Goal: Information Seeking & Learning: Learn about a topic

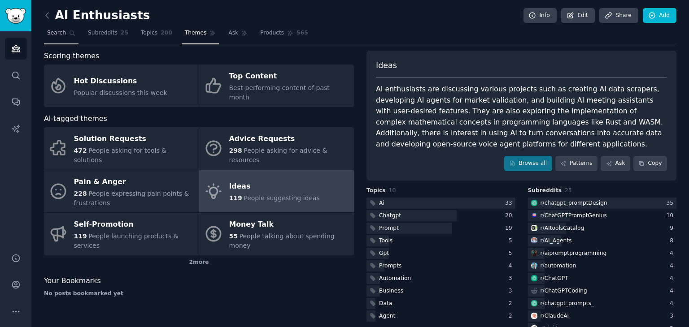
click at [47, 34] on span "Search" at bounding box center [56, 33] width 19 height 8
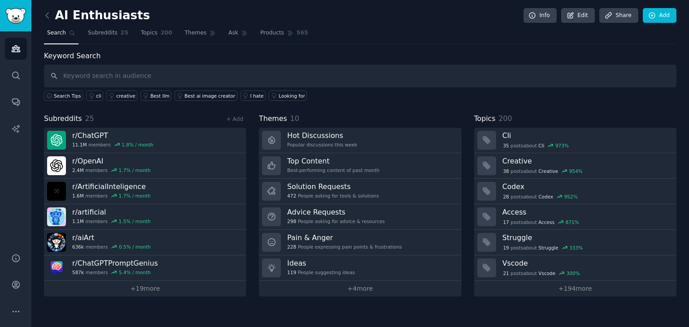
click at [340, 72] on input "text" at bounding box center [360, 76] width 632 height 23
type input "microsaas"
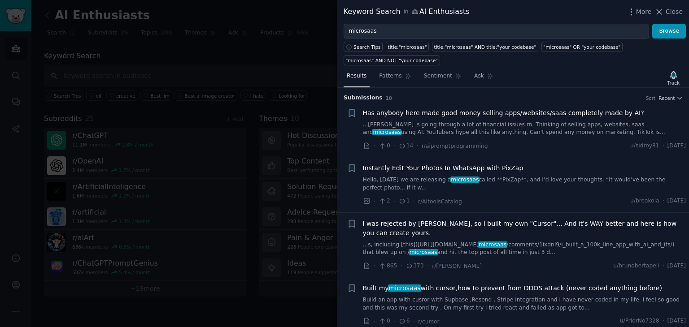
click at [667, 13] on button "Close" at bounding box center [668, 11] width 28 height 9
